Goal: Transaction & Acquisition: Purchase product/service

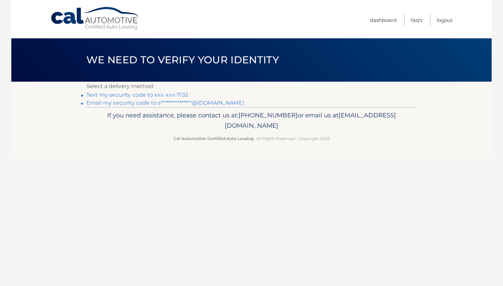
click at [181, 95] on link "Text my security code to xxx-xxx-7132" at bounding box center [137, 95] width 102 height 6
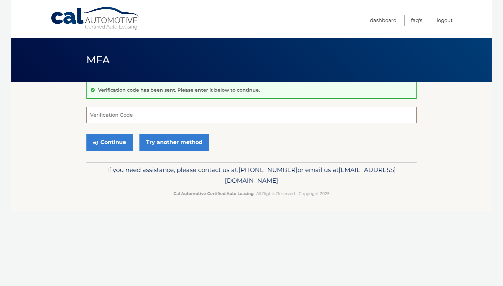
click at [254, 113] on input "Verification Code" at bounding box center [251, 115] width 330 height 17
type input "876948"
click at [86, 134] on button "Continue" at bounding box center [109, 142] width 46 height 17
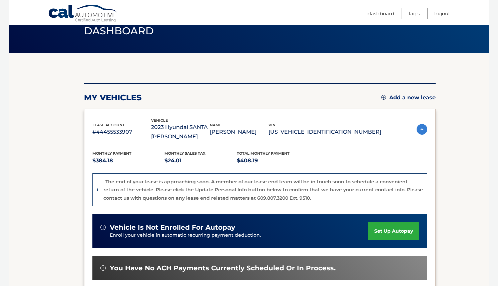
scroll to position [100, 0]
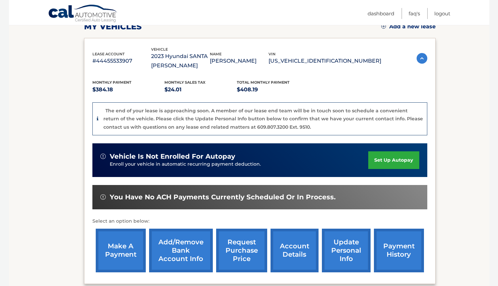
click at [126, 262] on link "make a payment" at bounding box center [121, 251] width 50 height 44
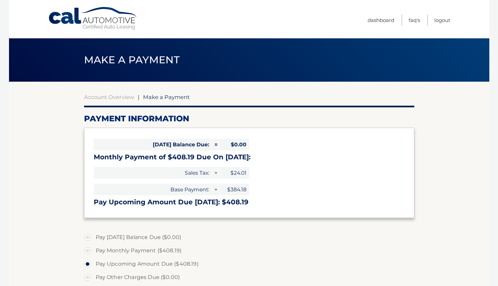
select select "NDBiYzA2ODgtNDc1ZC00NGUwLTgyNTctZGNiMWE4ODAzNzMy"
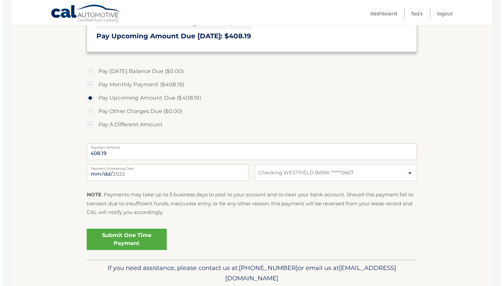
scroll to position [167, 0]
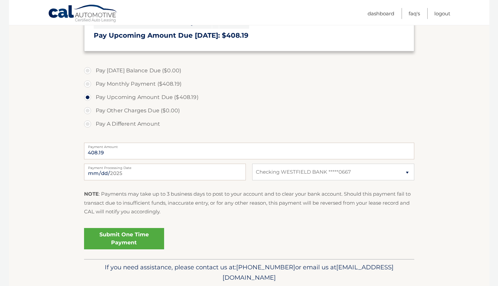
click at [131, 237] on link "Submit One Time Payment" at bounding box center [124, 238] width 80 height 21
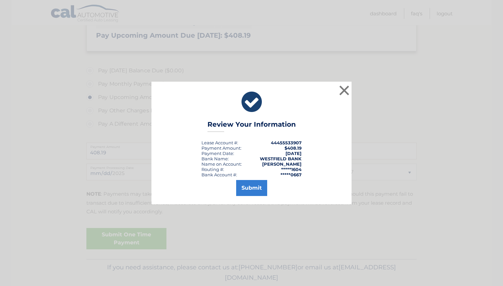
click at [246, 197] on div "× Review Your Information Lease Account #: 44455533907 Payment Amount: $408.19 …" at bounding box center [251, 143] width 200 height 123
click at [247, 193] on button "Submit" at bounding box center [251, 188] width 31 height 16
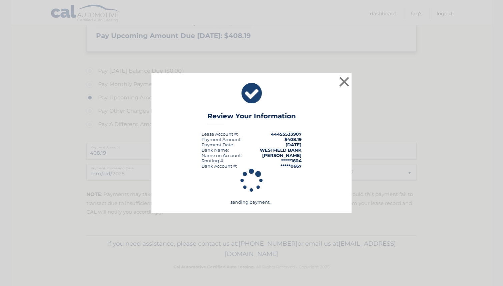
scroll to position [166, 0]
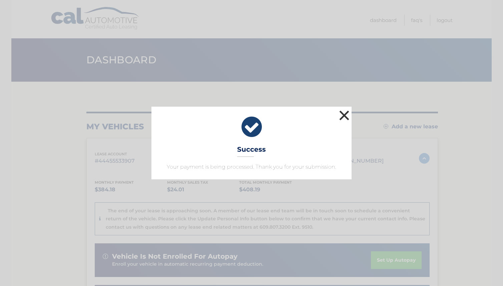
click at [349, 121] on button "×" at bounding box center [344, 115] width 13 height 13
